Goal: Information Seeking & Learning: Check status

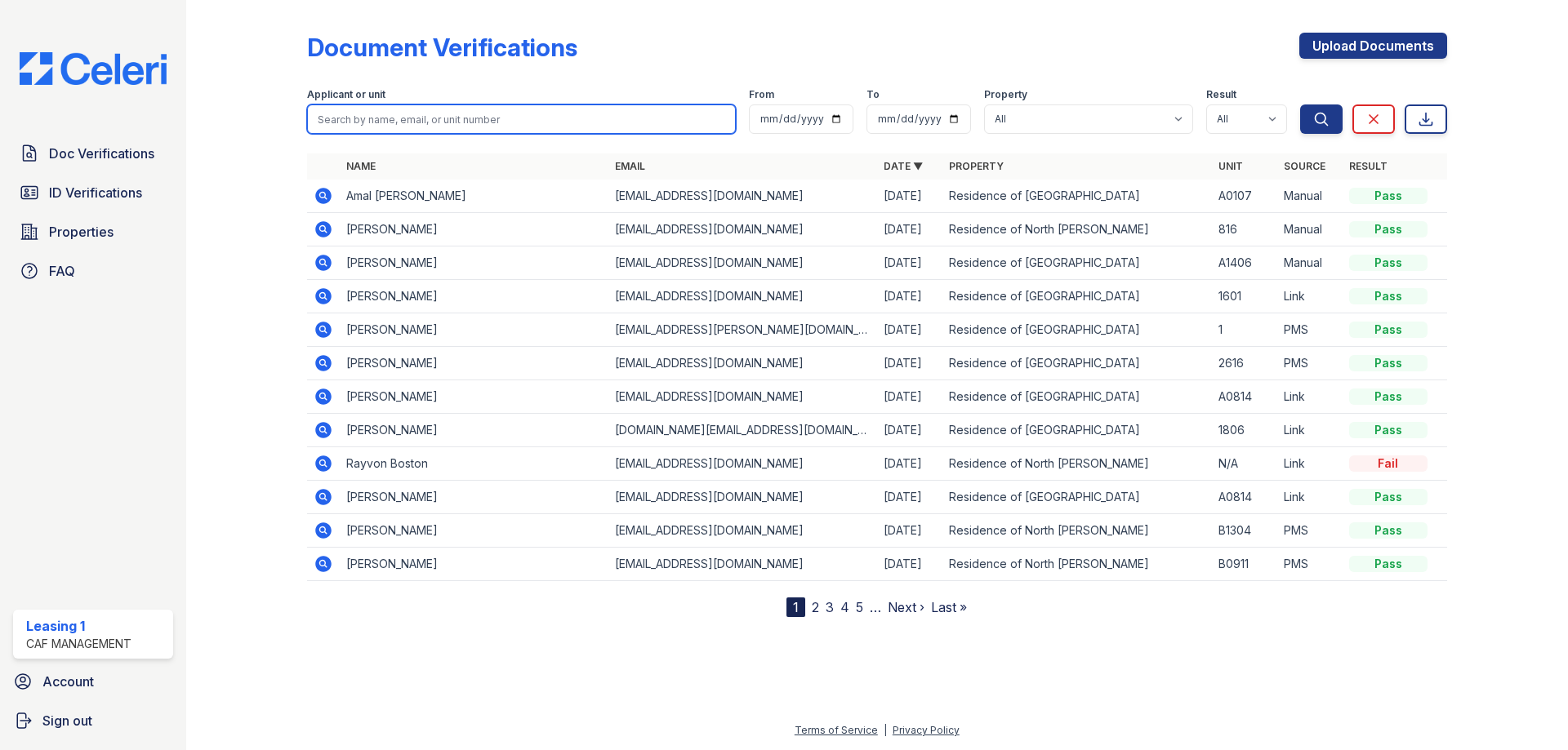
click at [389, 110] on input "search" at bounding box center [521, 119] width 429 height 29
type input "[PERSON_NAME]"
click at [1300, 104] on button "Search" at bounding box center [1321, 119] width 42 height 29
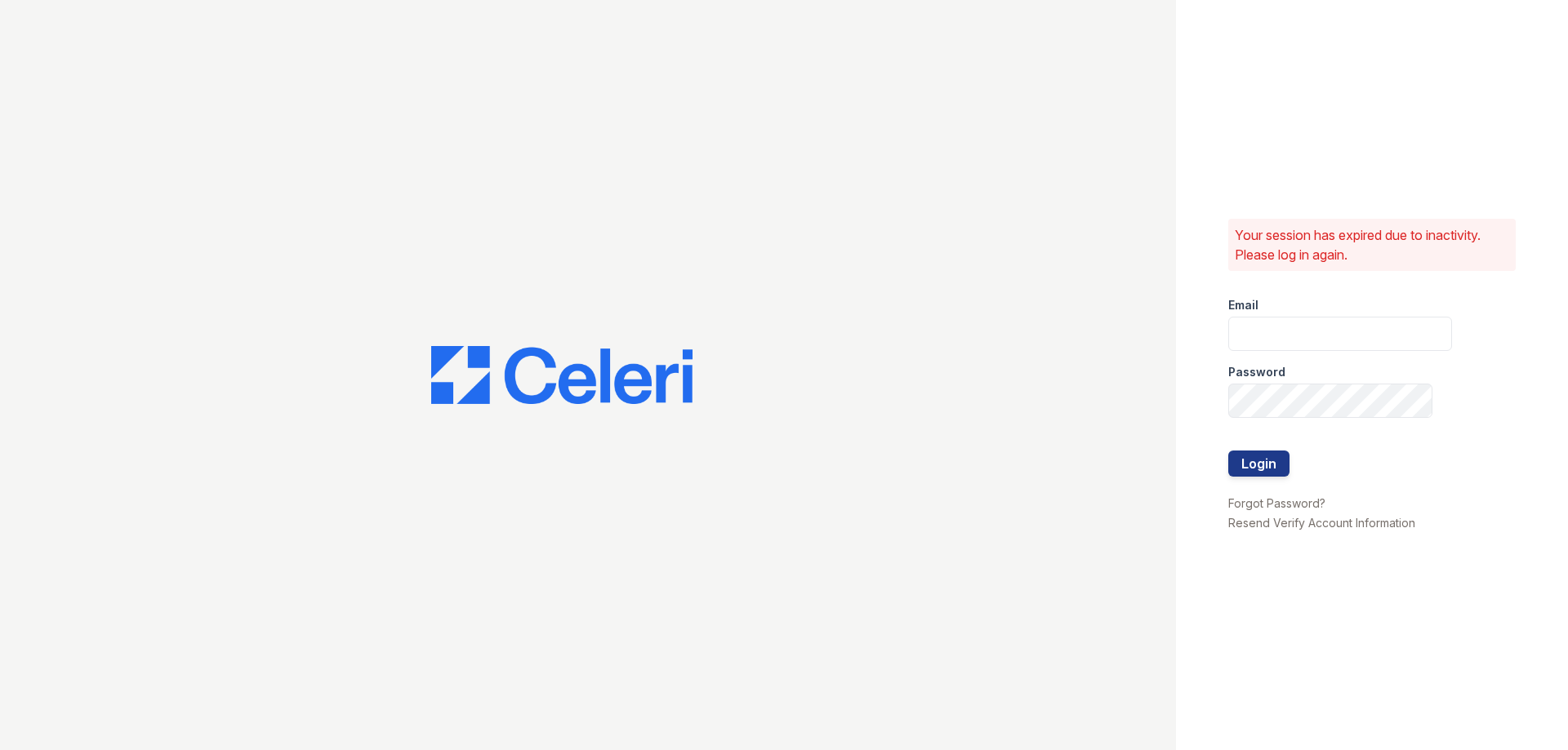
type input "residence1@cafmanagement.com"
click at [1251, 454] on button "Login" at bounding box center [1258, 463] width 61 height 26
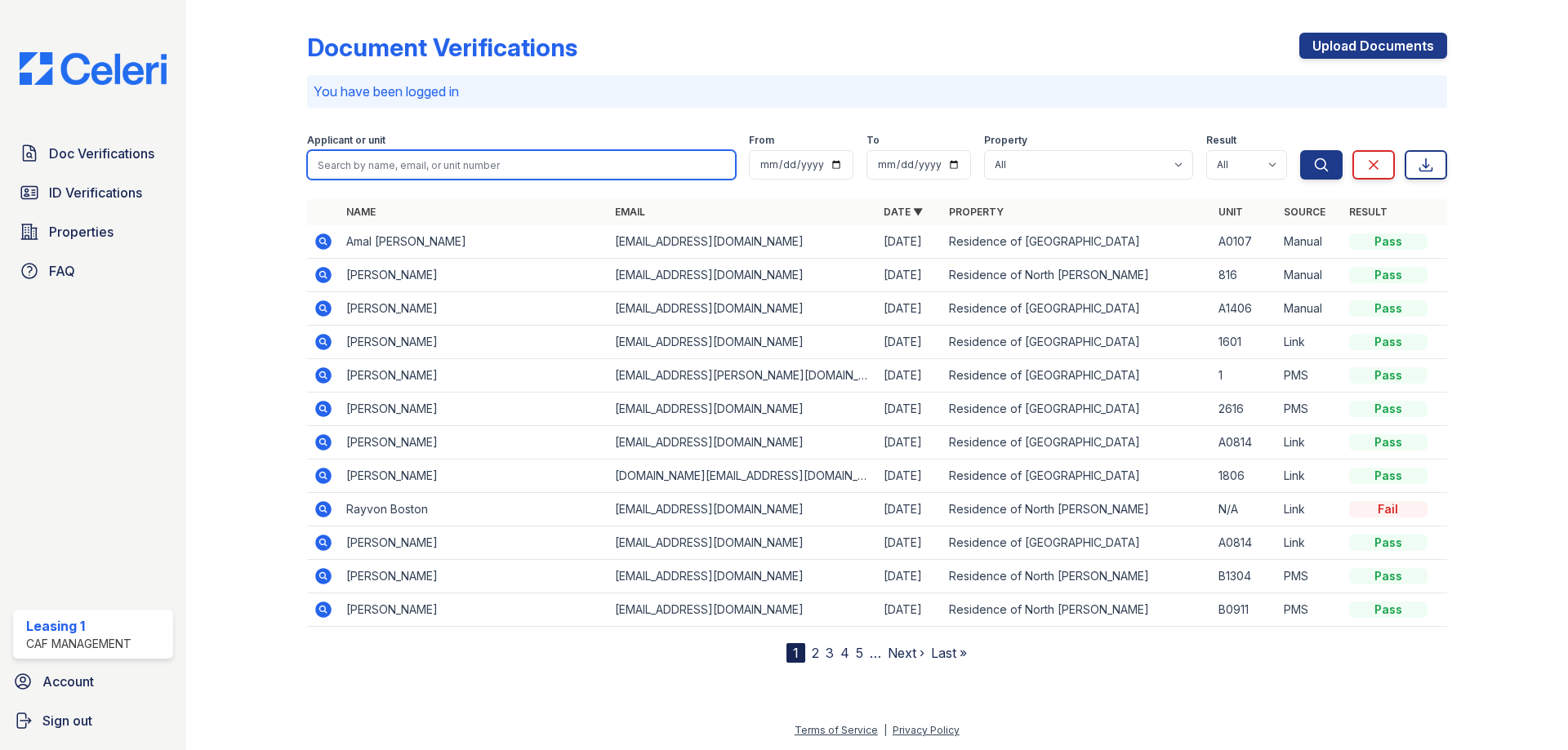
click at [517, 153] on input "search" at bounding box center [521, 164] width 429 height 29
type input "m"
type input "[PERSON_NAME]"
click at [1300, 150] on button "Search" at bounding box center [1321, 164] width 42 height 29
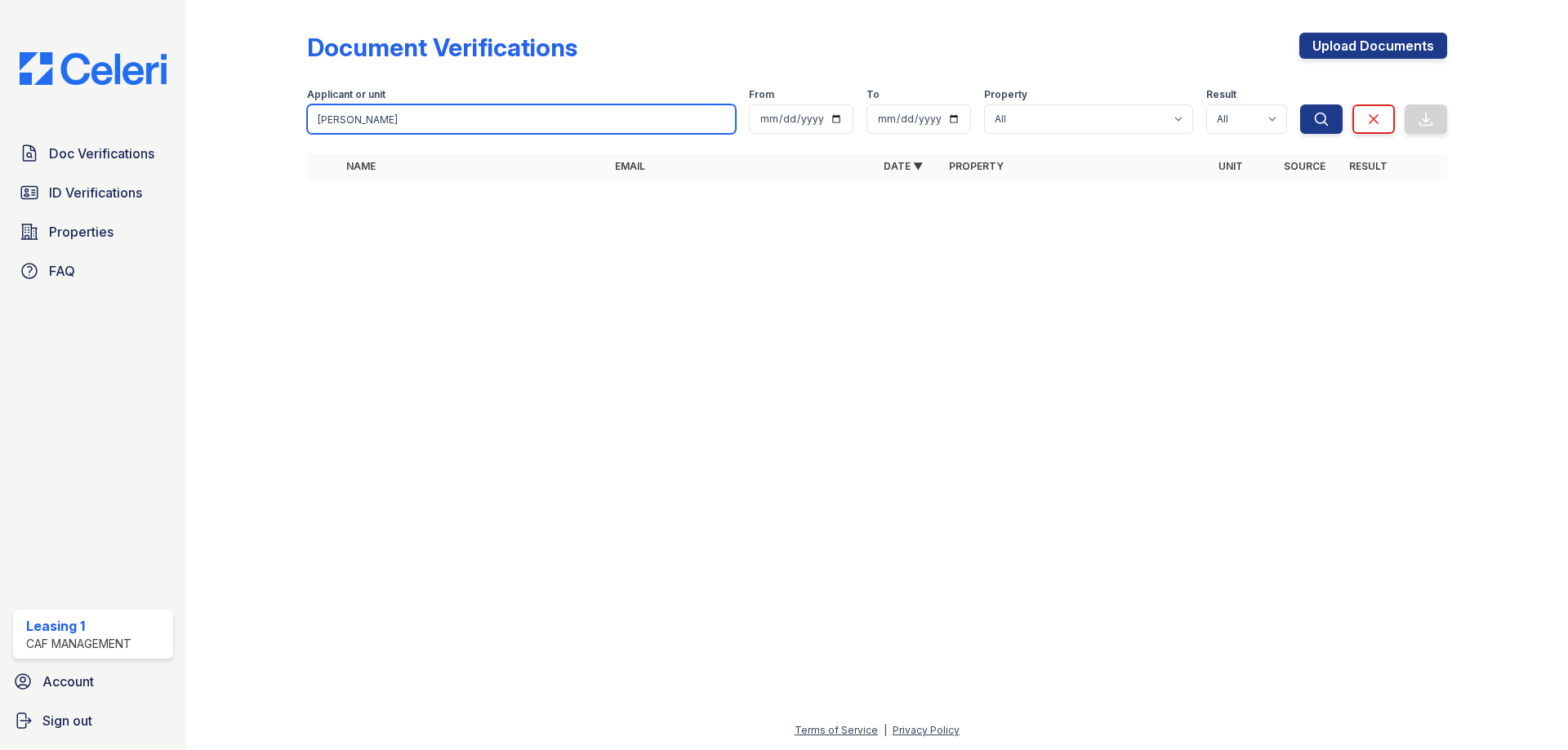
drag, startPoint x: 408, startPoint y: 119, endPoint x: 261, endPoint y: 117, distance: 147.0
click at [261, 117] on div "Document Verifications Upload Documents Filter Applicant or unit [PERSON_NAME] …" at bounding box center [877, 111] width 1330 height 222
type input "[PERSON_NAME]"
click at [1300, 104] on button "Search" at bounding box center [1321, 119] width 42 height 29
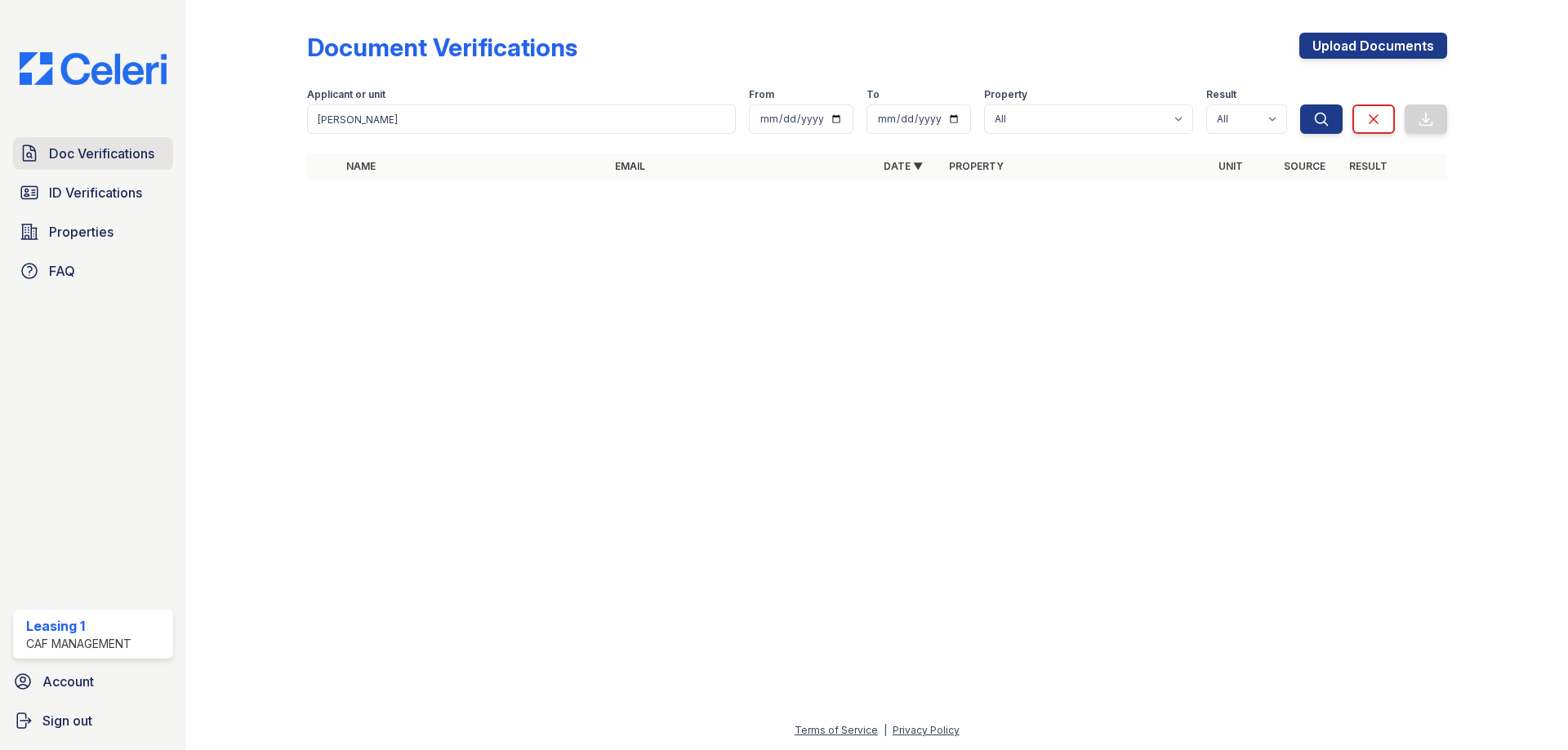
click at [140, 152] on span "Doc Verifications" at bounding box center [101, 153] width 105 height 19
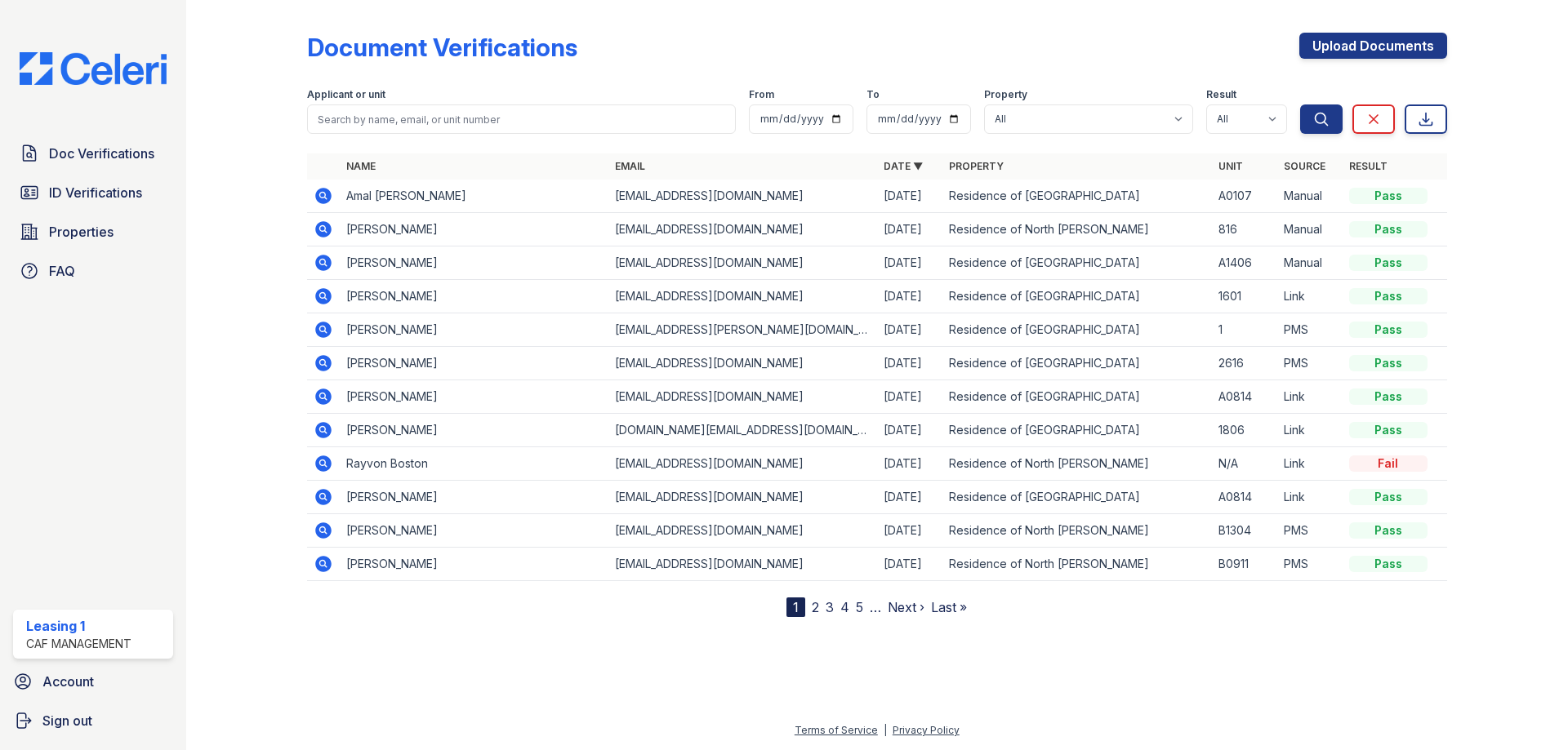
click at [106, 188] on span "ID Verifications" at bounding box center [95, 192] width 93 height 19
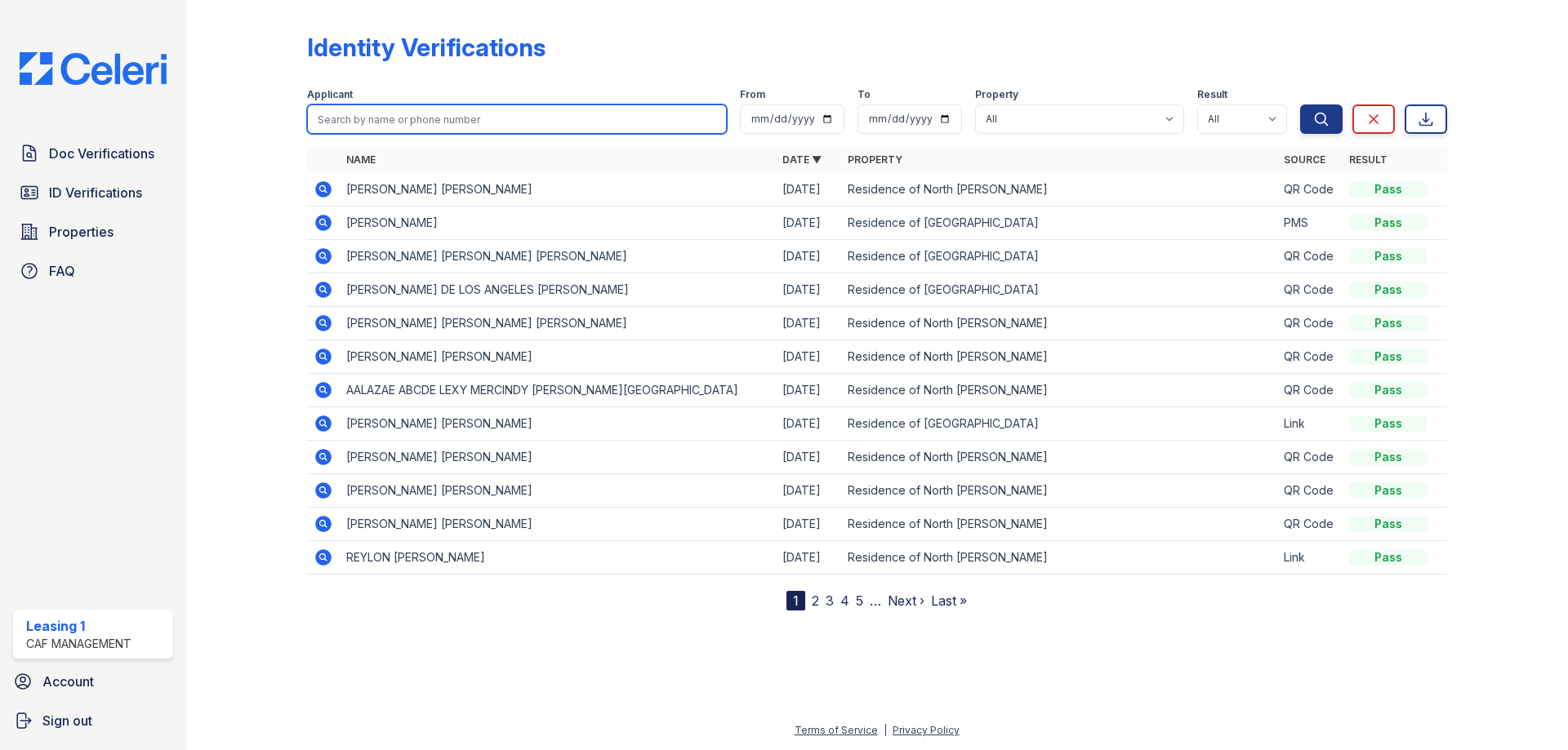
click at [324, 121] on input "search" at bounding box center [517, 119] width 419 height 29
type input "[PERSON_NAME]"
click at [1300, 104] on button "Search" at bounding box center [1321, 119] width 42 height 29
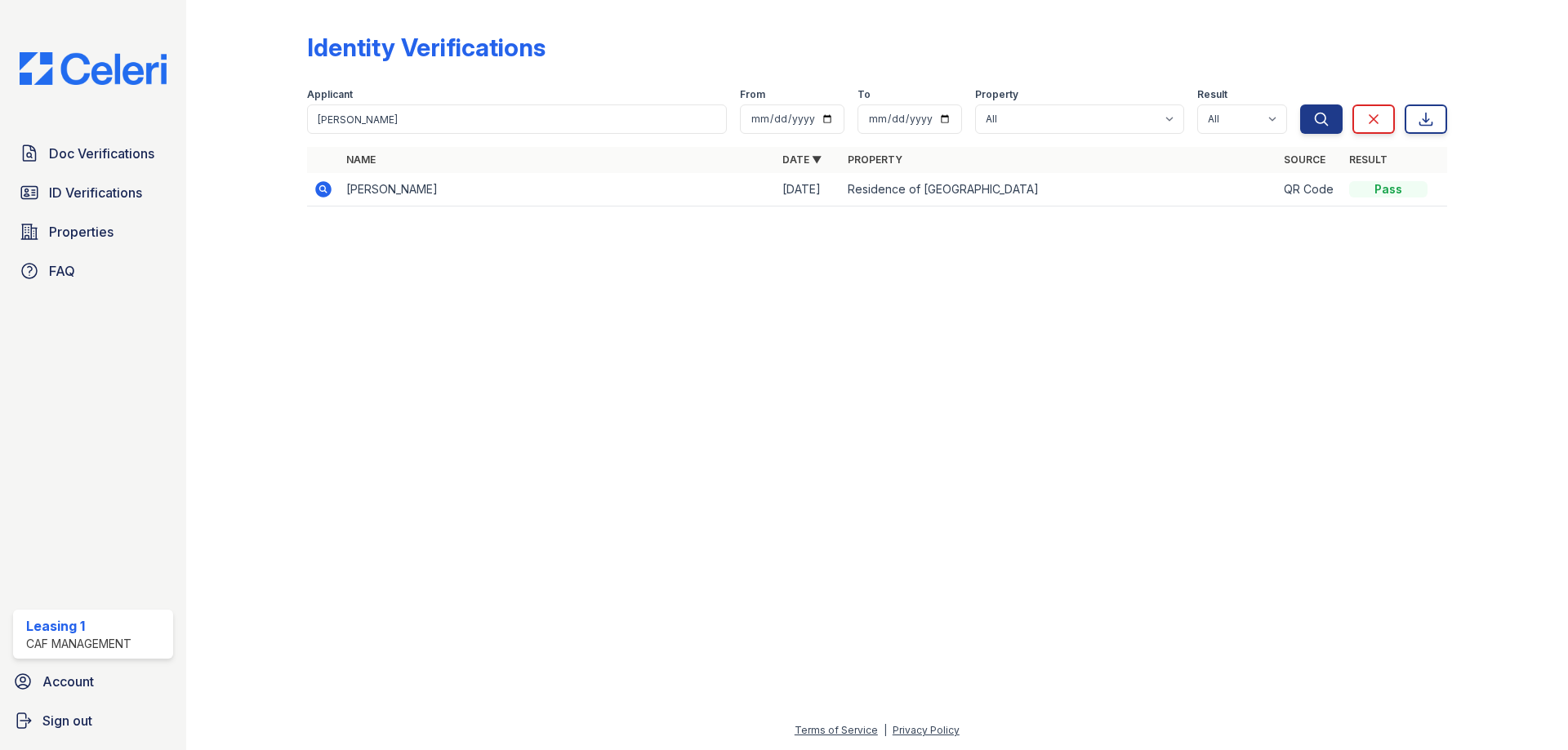
click at [327, 190] on icon at bounding box center [323, 189] width 16 height 16
